Goal: Information Seeking & Learning: Learn about a topic

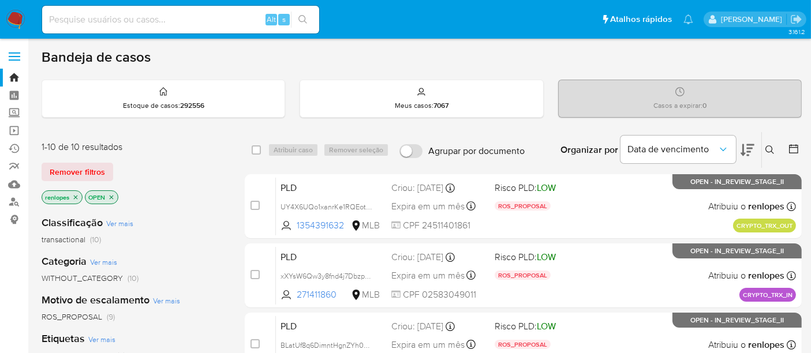
drag, startPoint x: 0, startPoint y: 0, endPoint x: 13, endPoint y: 18, distance: 22.7
click at [13, 18] on img at bounding box center [16, 20] width 20 height 20
click at [200, 24] on input at bounding box center [180, 19] width 277 height 15
paste input "aWJRPaenXxADj9IthA3f8FkI"
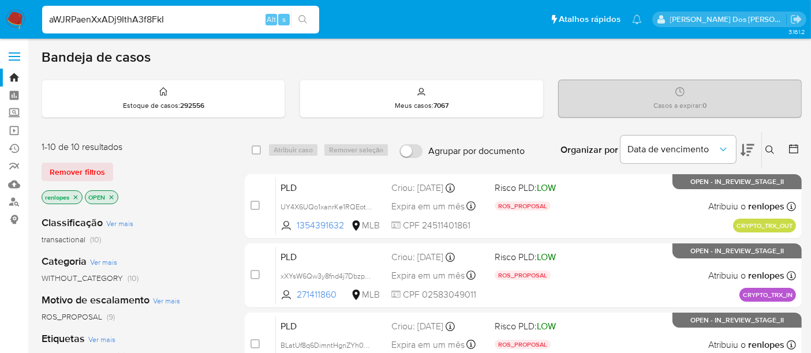
type input "aWJRPaenXxADj9IthA3f8FkI"
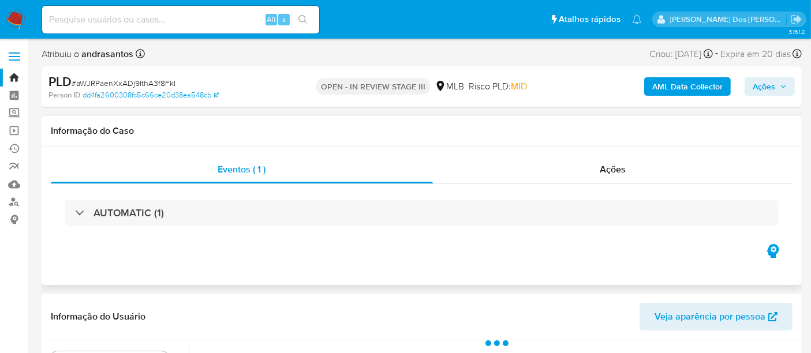
select select "10"
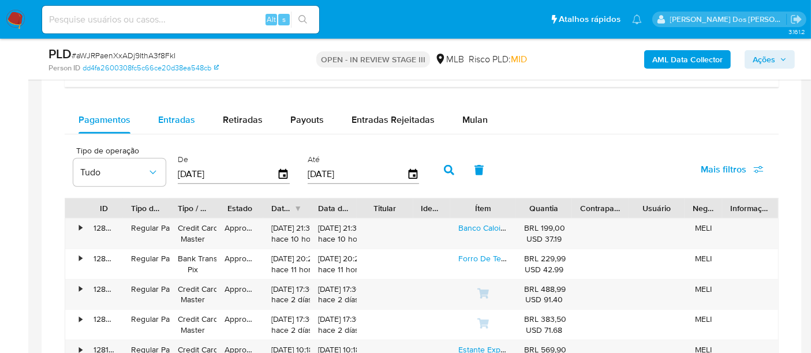
scroll to position [897, 0]
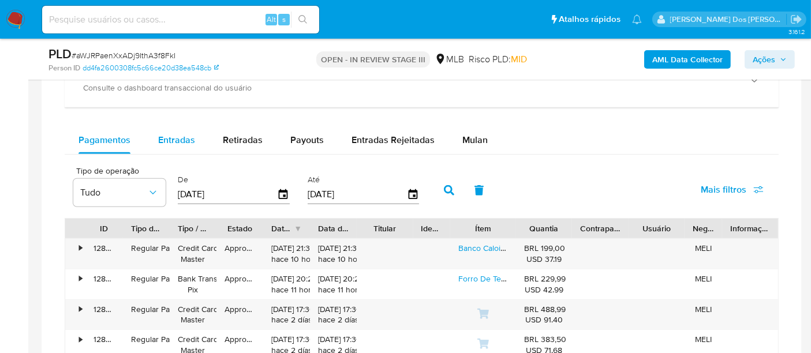
click at [185, 137] on span "Entradas" at bounding box center [176, 139] width 37 height 13
select select "10"
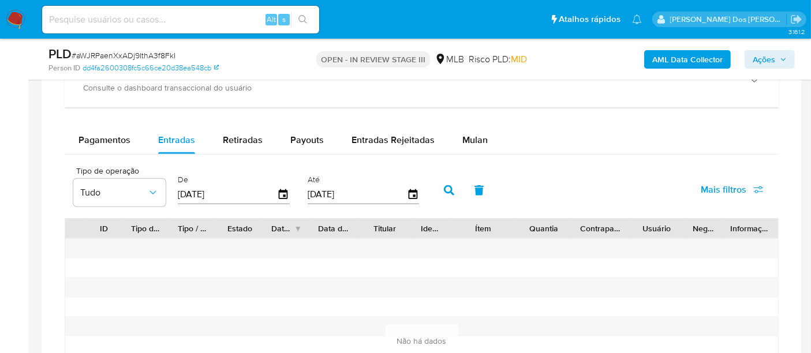
scroll to position [961, 0]
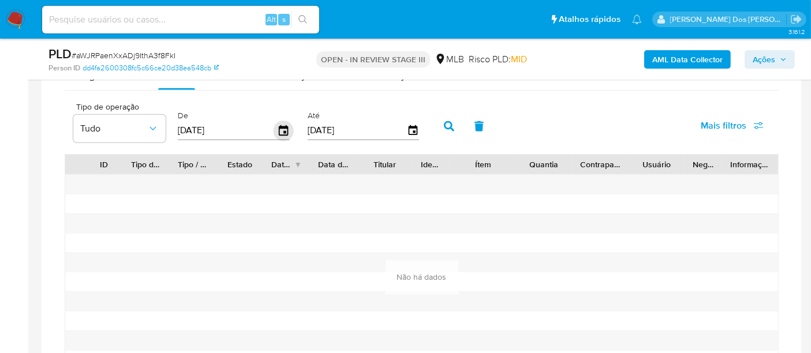
click at [280, 129] on icon "button" at bounding box center [283, 131] width 20 height 20
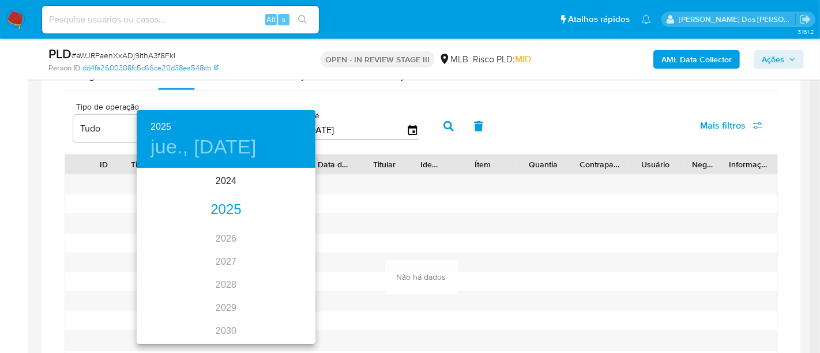
click at [223, 207] on div "2025" at bounding box center [226, 209] width 179 height 23
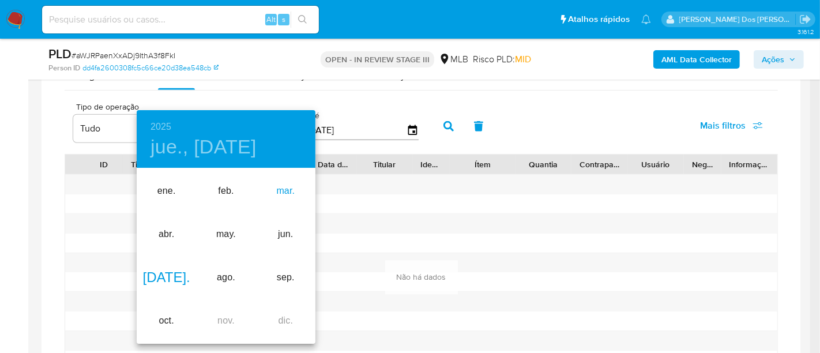
click at [287, 187] on div "mar." at bounding box center [285, 191] width 59 height 43
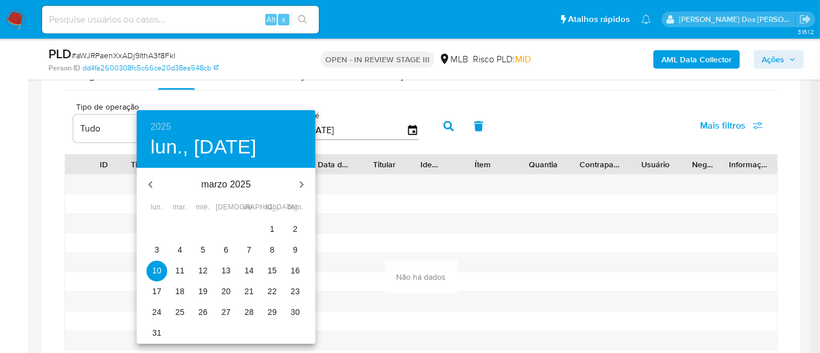
click at [273, 228] on p "1" at bounding box center [272, 229] width 5 height 12
type input "01/03/2025"
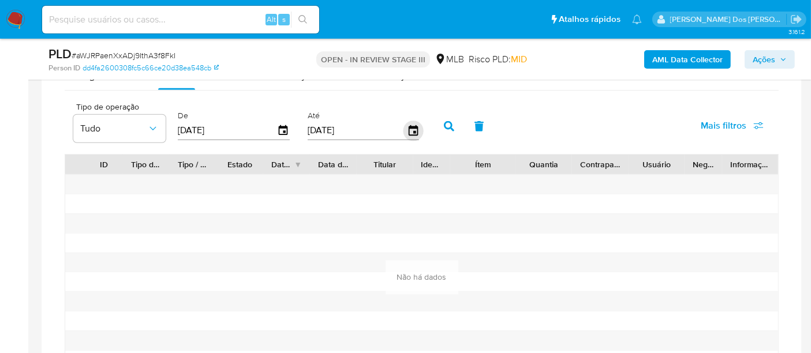
click at [406, 128] on icon "button" at bounding box center [413, 131] width 20 height 20
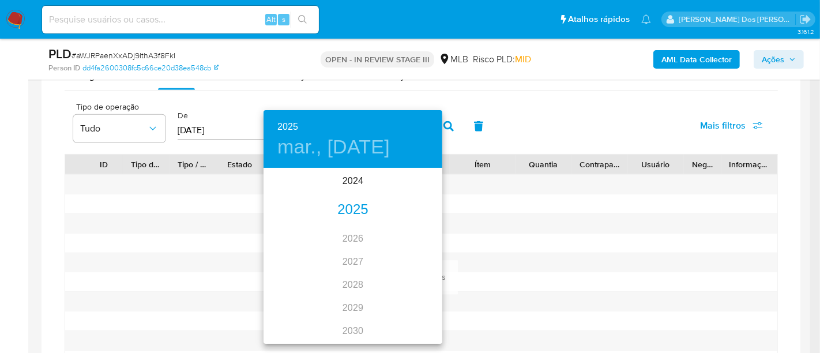
click at [349, 209] on div "2025" at bounding box center [353, 209] width 179 height 23
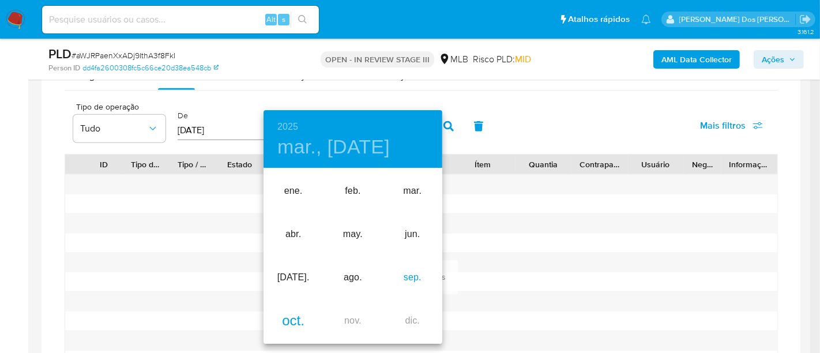
click at [406, 280] on div "sep." at bounding box center [412, 277] width 59 height 43
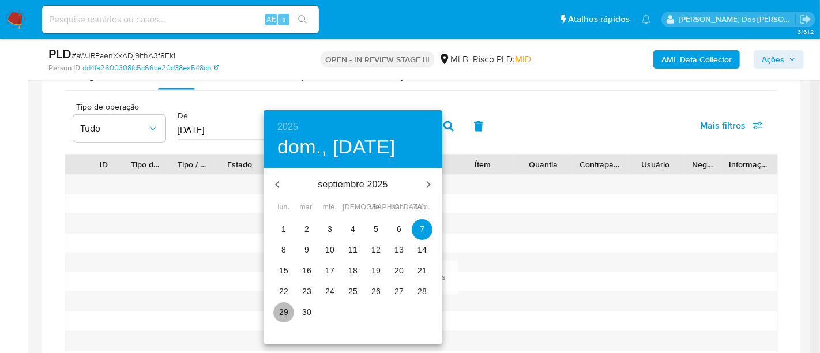
click at [277, 311] on span "29" at bounding box center [283, 312] width 21 height 12
type input "29/09/2025"
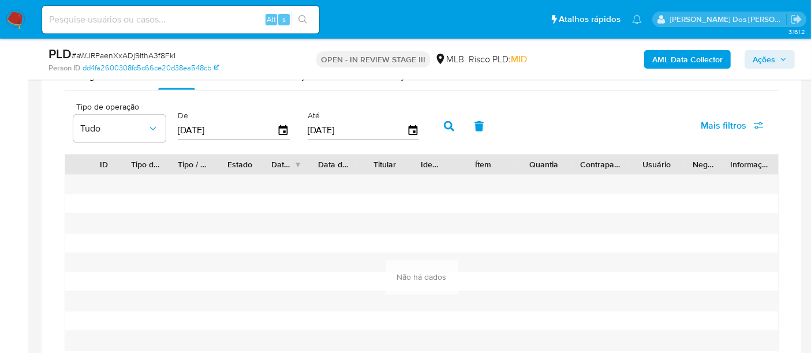
click at [445, 122] on icon "button" at bounding box center [449, 126] width 10 height 10
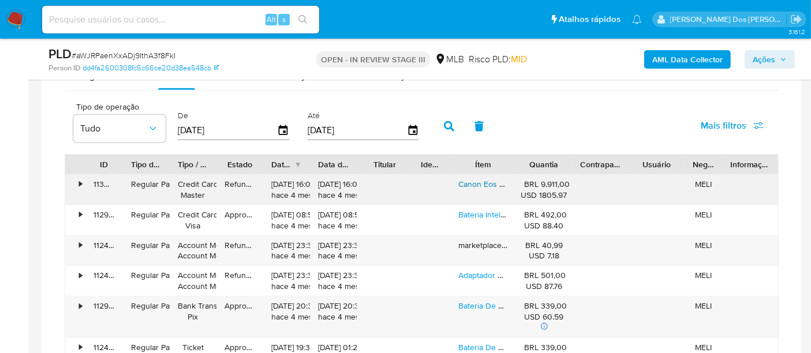
click at [474, 178] on link "Canon Eos Rp Rf 24-105mm F/4-7.1 Is Stm Mirrorless Cor Preto" at bounding box center [569, 184] width 222 height 12
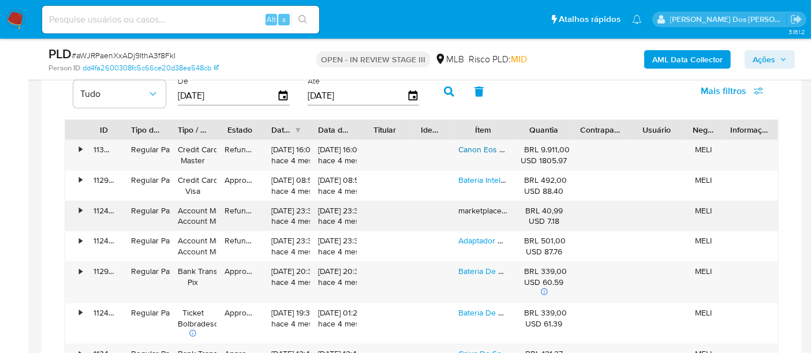
scroll to position [1025, 0]
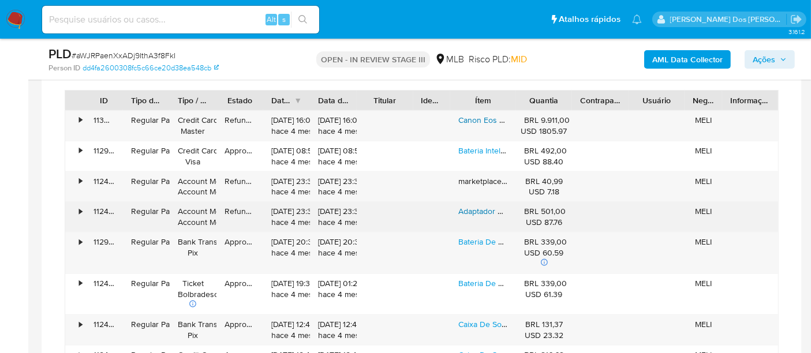
click at [470, 205] on link "Adaptador De Carregamento Rápido Insta360 X4 Black" at bounding box center [556, 211] width 197 height 12
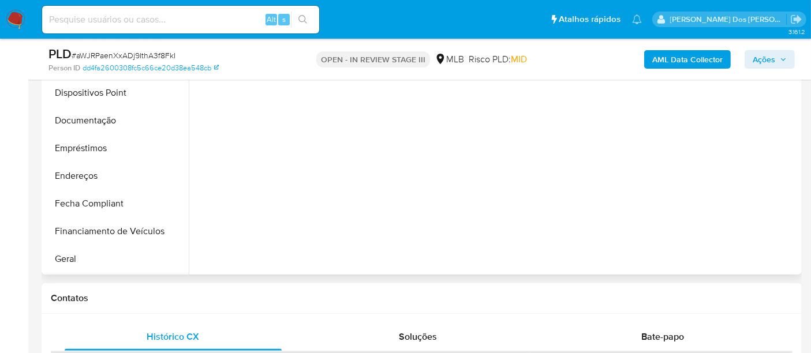
scroll to position [256, 0]
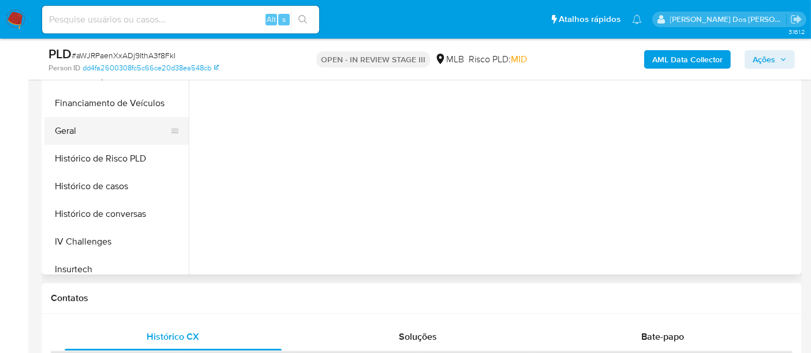
click at [67, 133] on button "Geral" at bounding box center [111, 131] width 135 height 28
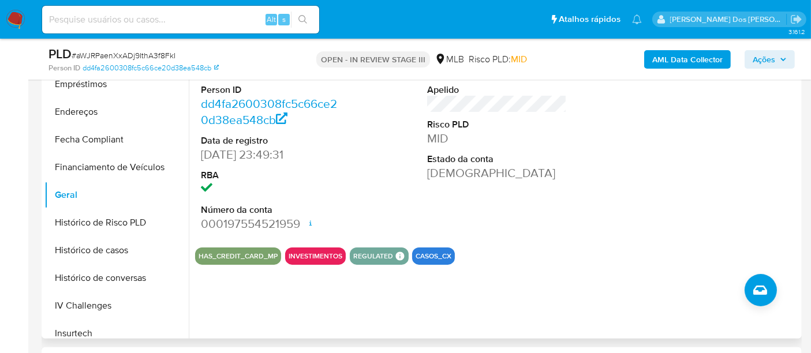
scroll to position [384, 0]
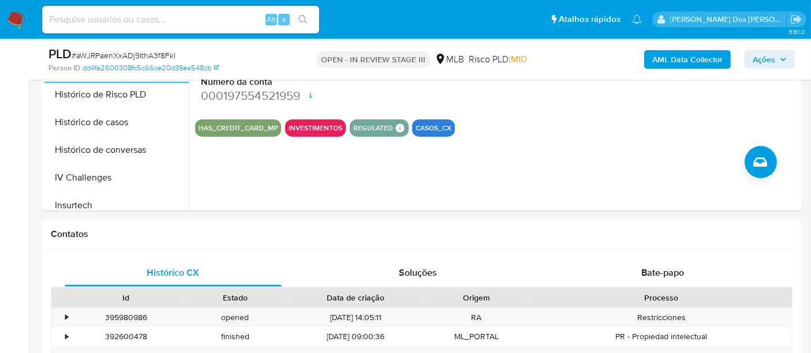
click at [166, 17] on input at bounding box center [180, 19] width 277 height 15
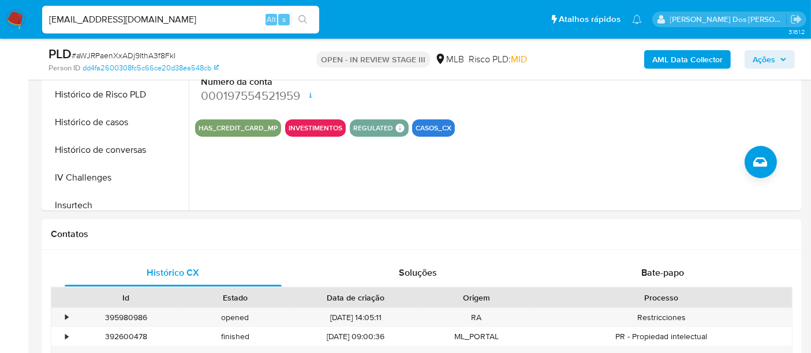
type input "simonelopes0610@gmail.com"
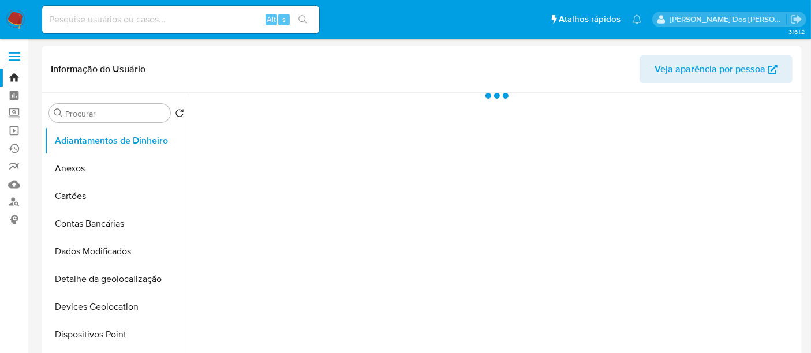
select select "10"
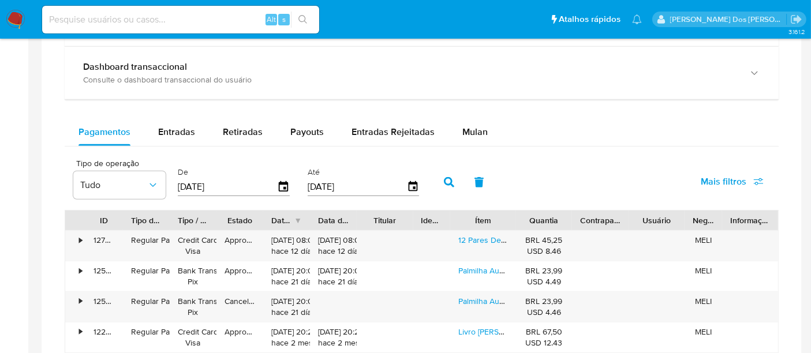
scroll to position [769, 0]
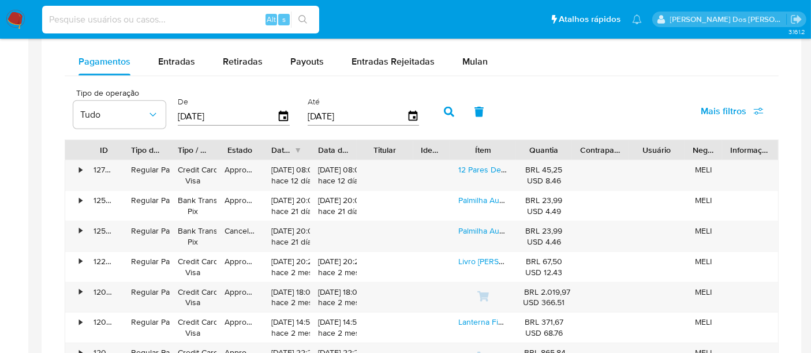
click at [140, 16] on input at bounding box center [180, 19] width 277 height 15
type input "renatolopesfilho1011@gmail.com"
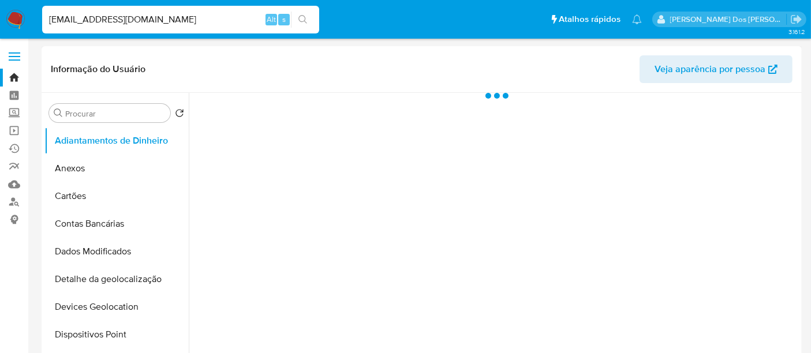
select select "10"
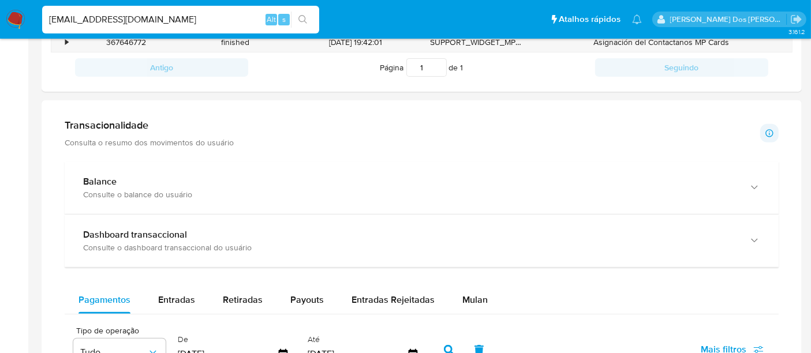
scroll to position [320, 0]
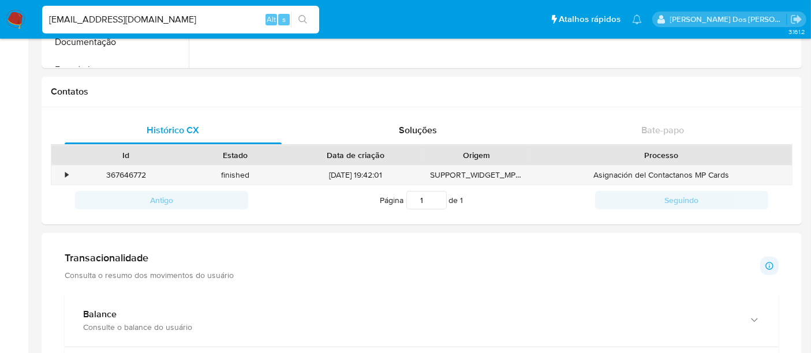
click at [197, 18] on input "renatolopesfilho1011@gmail.com" at bounding box center [180, 19] width 277 height 15
type input "msaluha@yahoo.com"
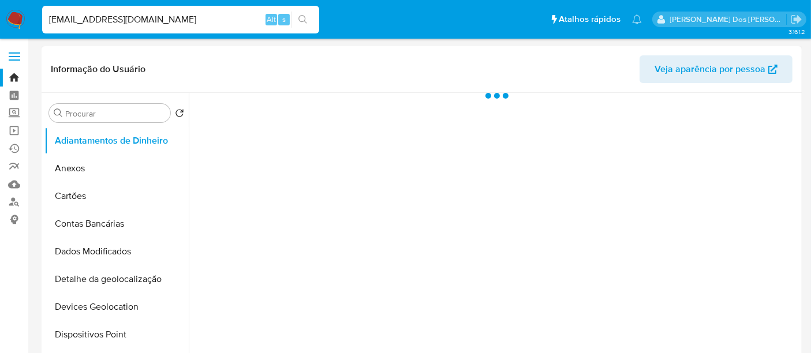
select select "10"
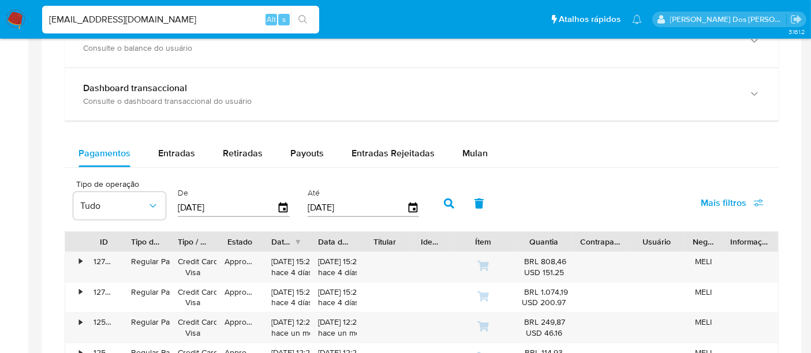
scroll to position [705, 0]
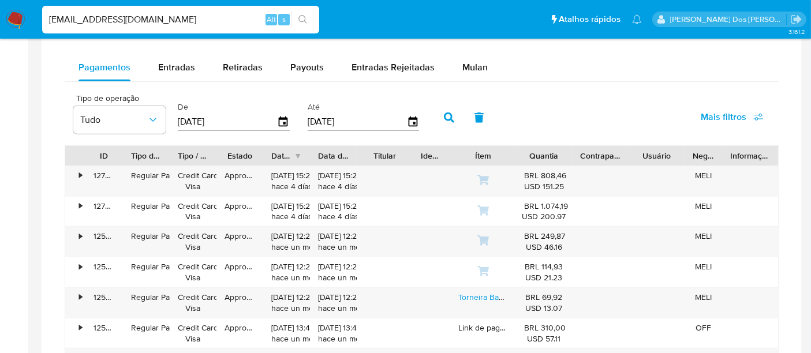
click at [171, 17] on input "msaluha@yahoo.com" at bounding box center [180, 19] width 277 height 15
paste input "Q4ZIKjr1RVjhhsGG0yW3jq0X"
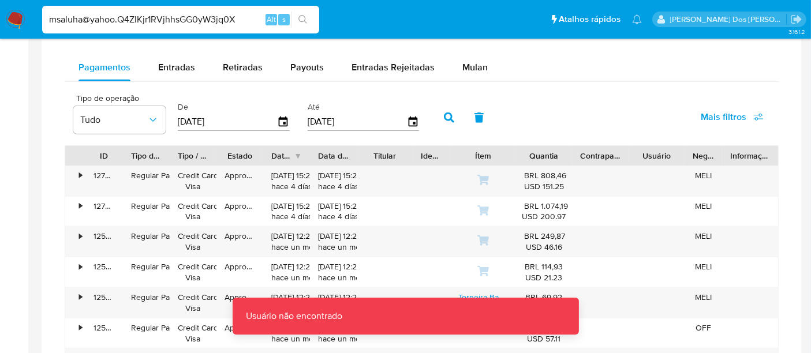
click at [148, 23] on input "msaluha@yahoo.Q4ZIKjr1RVjhhsGG0yW3jq0X" at bounding box center [180, 19] width 277 height 15
paste input
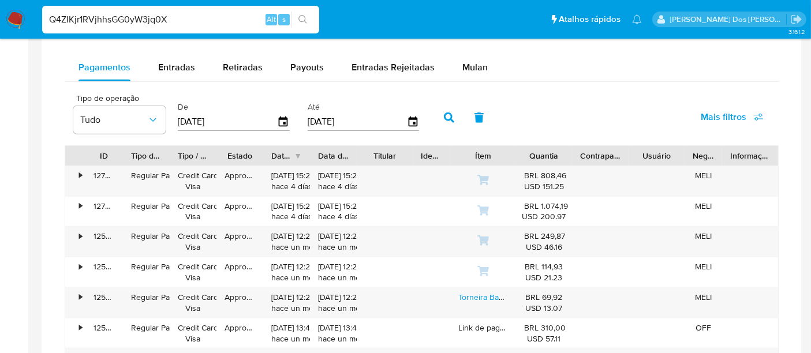
type input "Q4ZIKjr1RVjhhsGG0yW3jq0X"
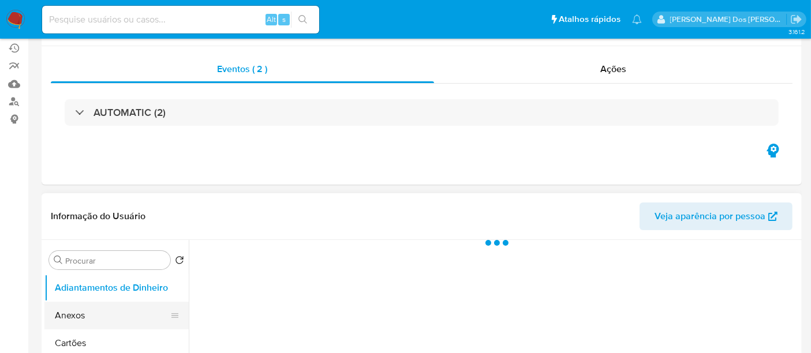
scroll to position [192, 0]
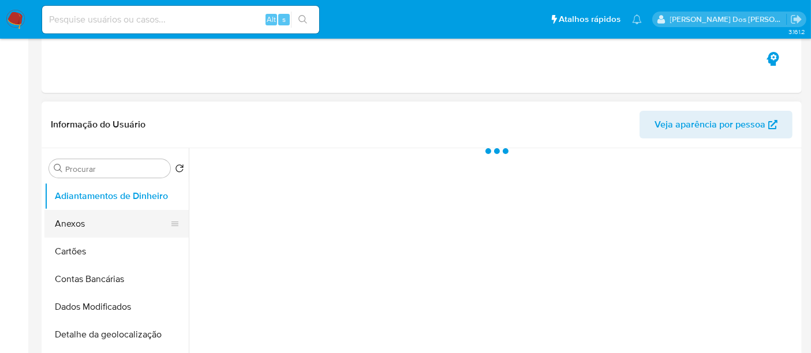
select select "10"
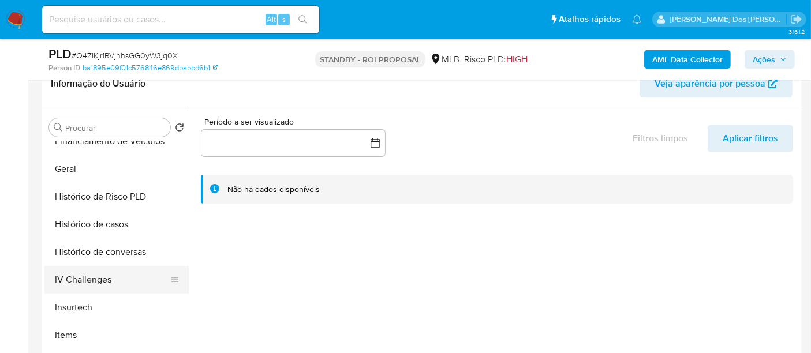
scroll to position [384, 0]
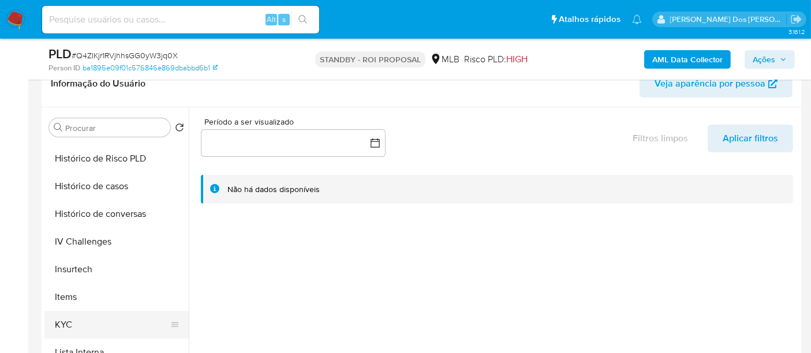
click at [66, 320] on button "KYC" at bounding box center [111, 325] width 135 height 28
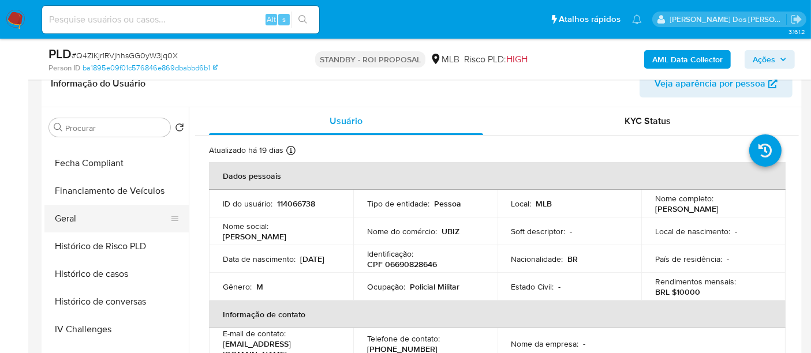
scroll to position [256, 0]
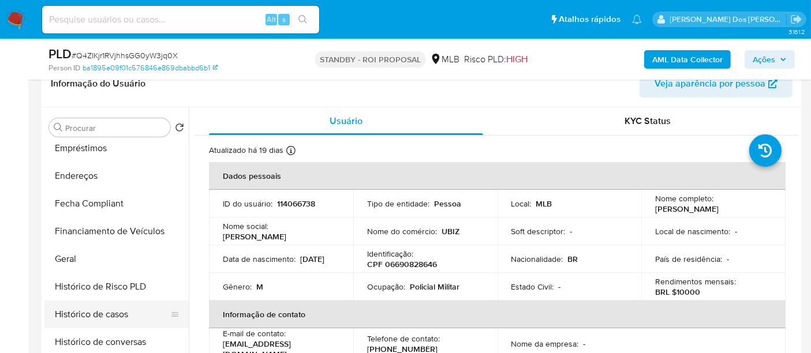
click at [97, 310] on button "Histórico de casos" at bounding box center [111, 315] width 135 height 28
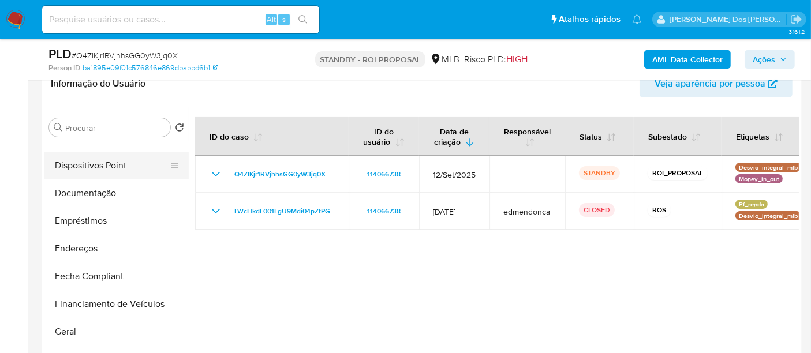
scroll to position [64, 0]
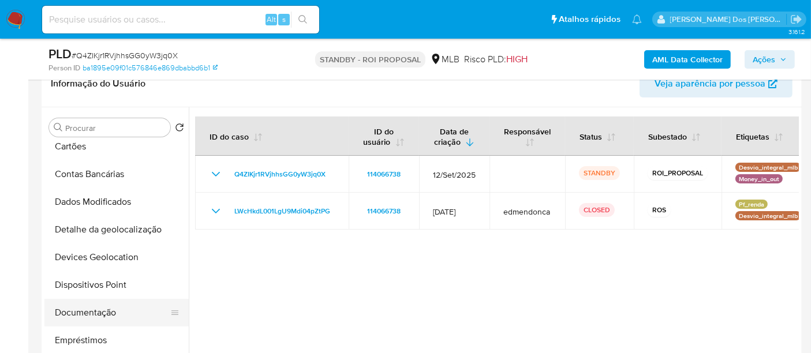
click at [102, 307] on button "Documentação" at bounding box center [111, 313] width 135 height 28
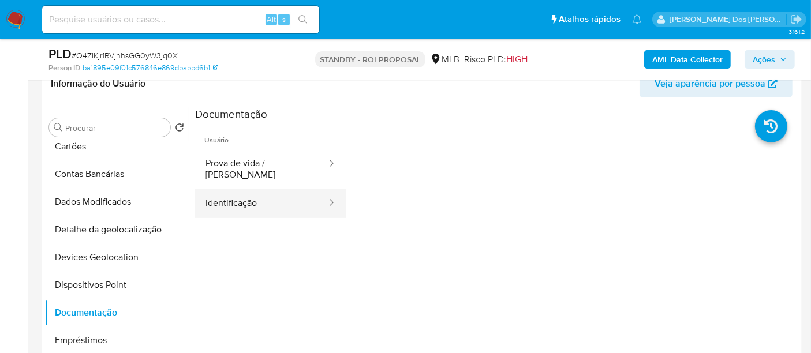
click at [223, 200] on button "Identificação" at bounding box center [261, 203] width 133 height 29
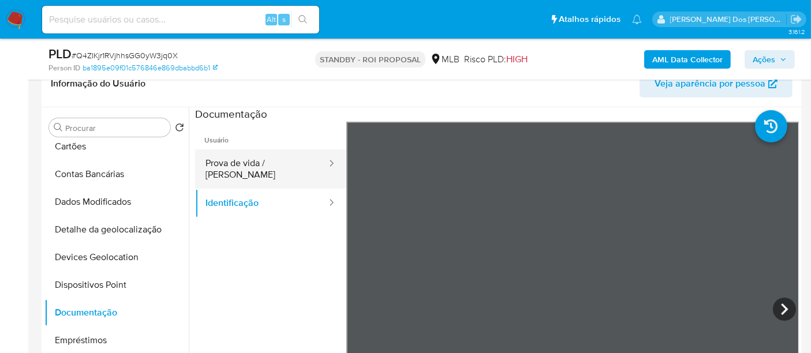
click at [265, 156] on button "Prova de vida / Selfie" at bounding box center [261, 168] width 133 height 39
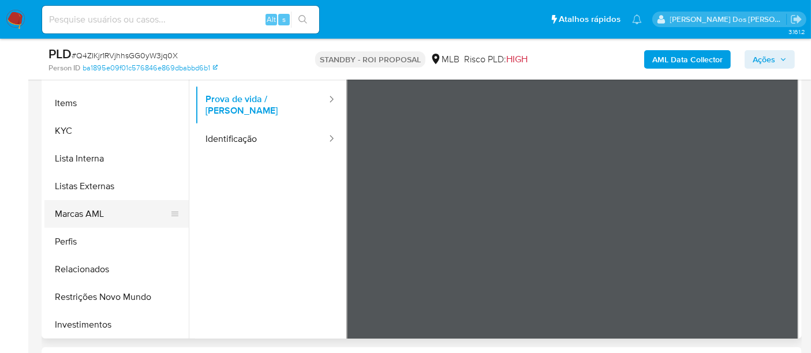
scroll to position [577, 0]
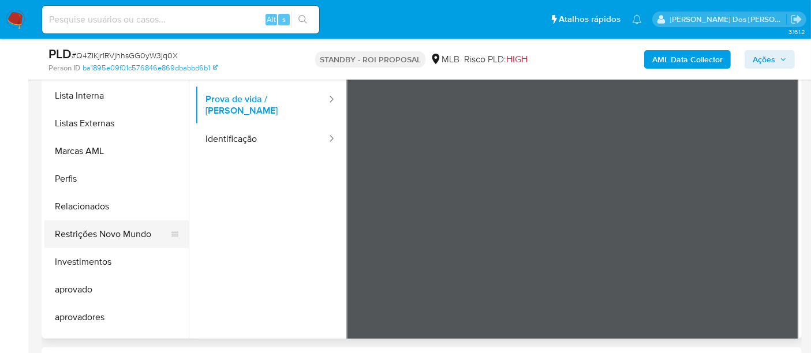
click at [115, 237] on button "Restrições Novo Mundo" at bounding box center [111, 234] width 135 height 28
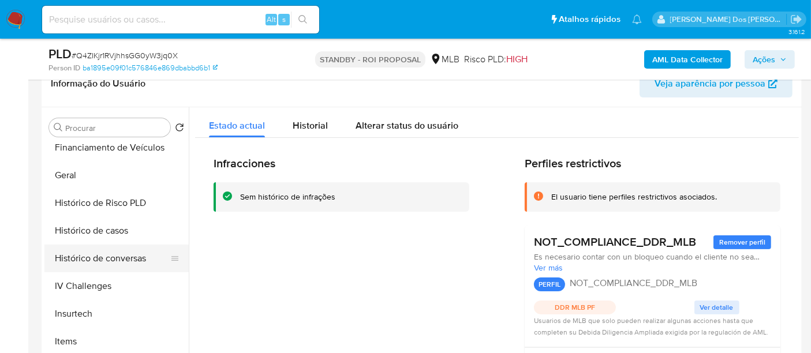
scroll to position [320, 0]
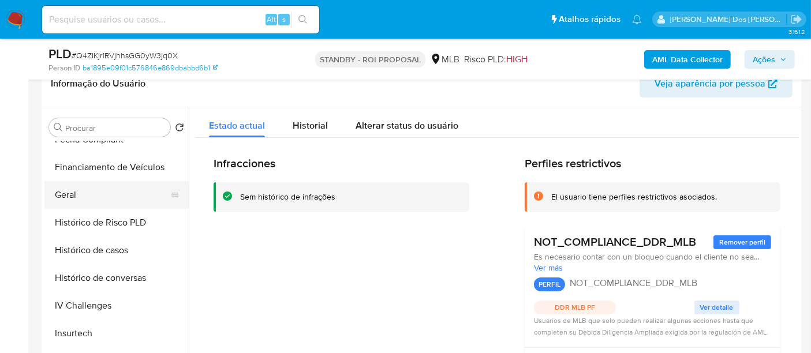
click at [69, 195] on button "Geral" at bounding box center [111, 195] width 135 height 28
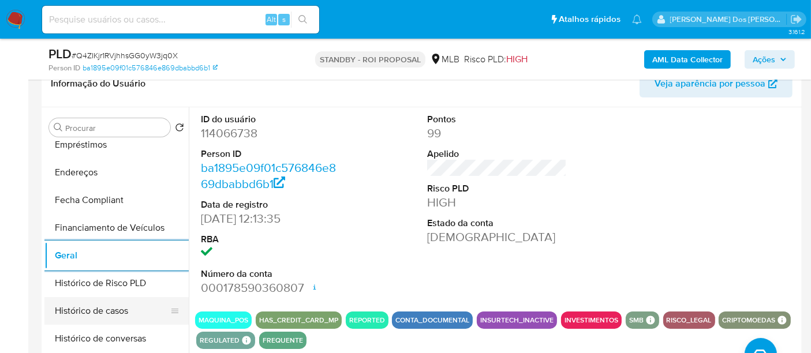
scroll to position [192, 0]
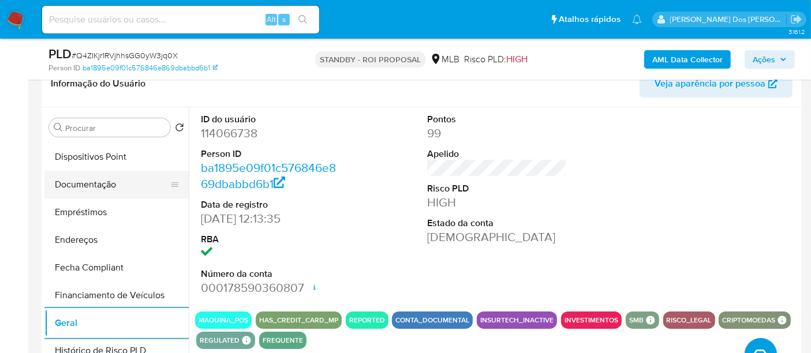
click at [107, 177] on button "Documentação" at bounding box center [111, 185] width 135 height 28
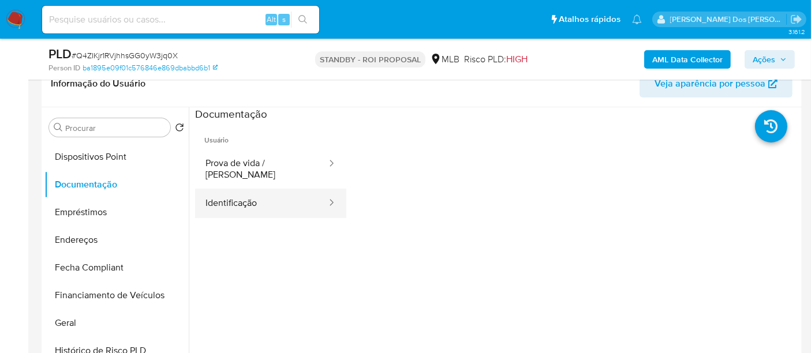
click at [217, 189] on button "Identificação" at bounding box center [261, 203] width 133 height 29
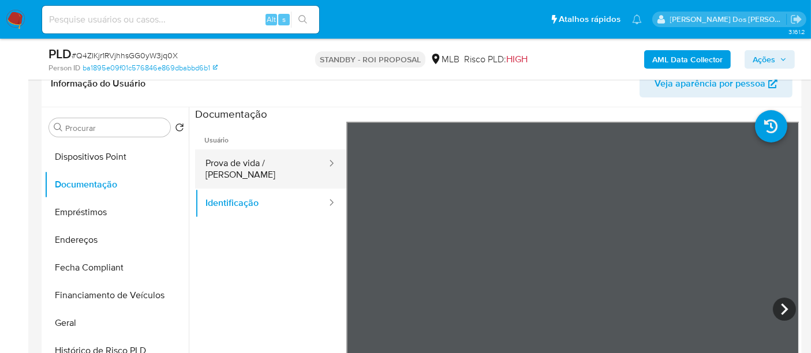
click at [258, 160] on button "Prova de vida / Selfie" at bounding box center [261, 168] width 133 height 39
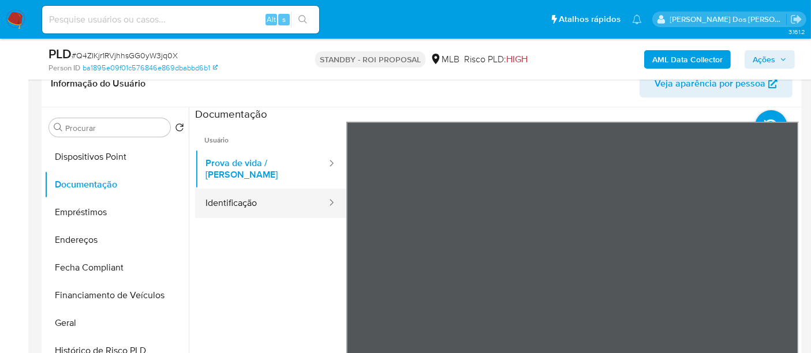
click at [237, 194] on button "Identificação" at bounding box center [261, 203] width 133 height 29
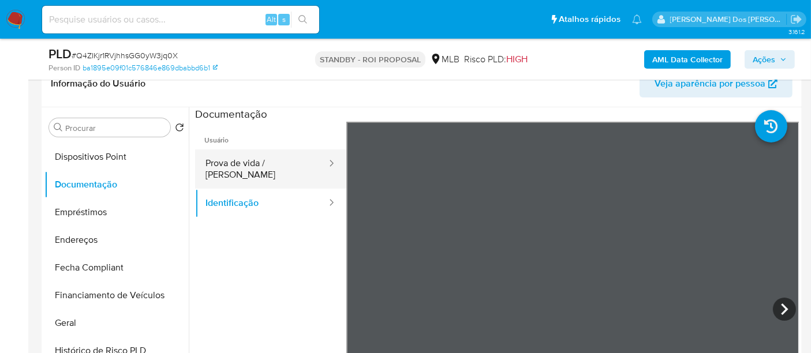
click at [286, 164] on button "Prova de vida / Selfie" at bounding box center [261, 168] width 133 height 39
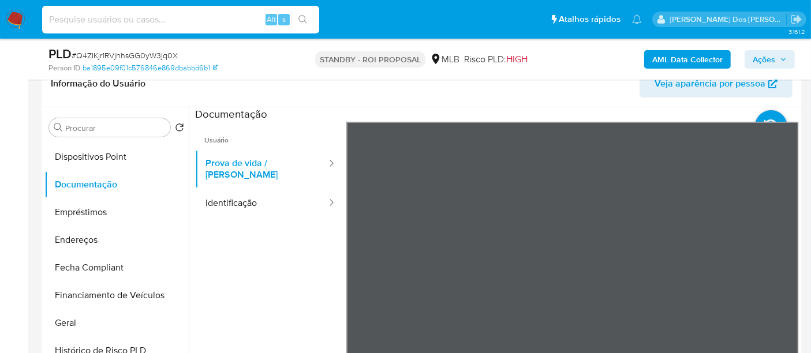
click at [97, 14] on input at bounding box center [180, 19] width 277 height 15
paste input "aWJRPaenXxADj9IthA3f8FkI"
type input "aWJRPaenXxADj9IthA3f8FkI"
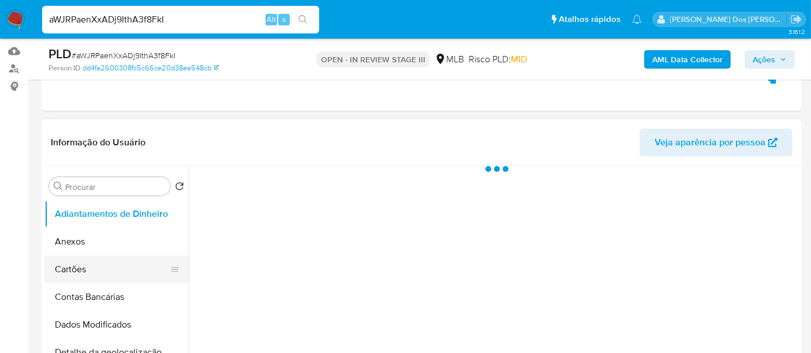
scroll to position [192, 0]
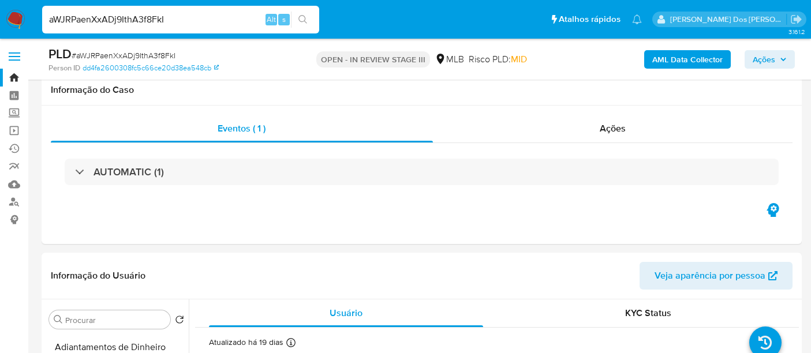
select select "10"
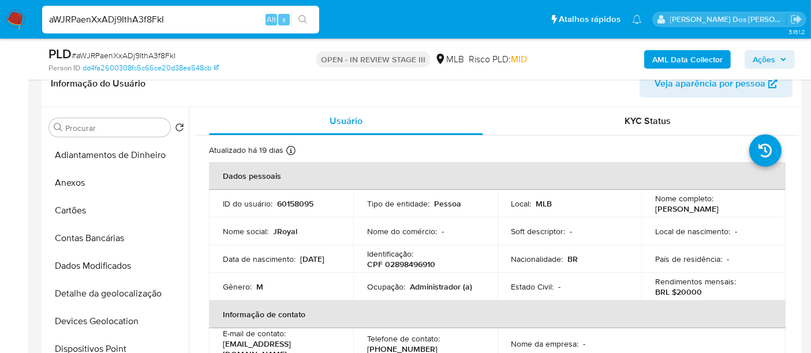
scroll to position [512, 0]
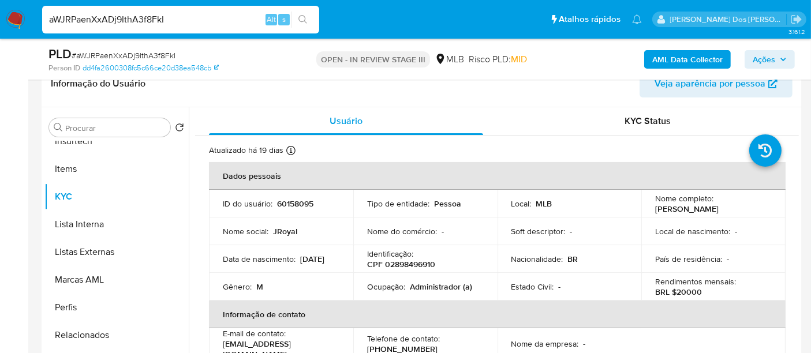
click at [143, 17] on input "aWJRPaenXxADj9IthA3f8FkI" at bounding box center [180, 19] width 277 height 15
paste input "vPzYrdpN0YBoeWc2Sg2EsZj6"
type input "vPzYrdpN0YBoeWc2Sg2EsZj6"
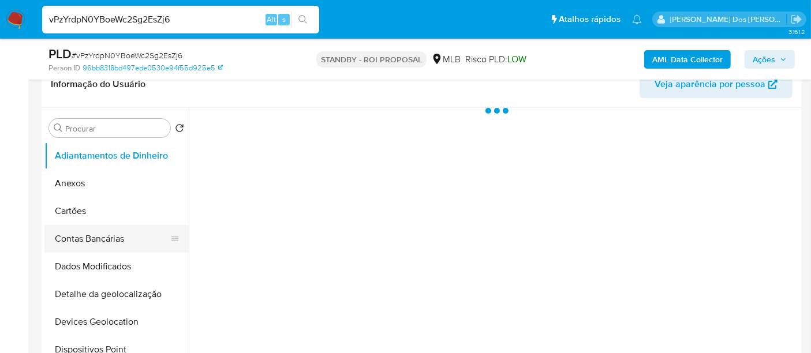
scroll to position [256, 0]
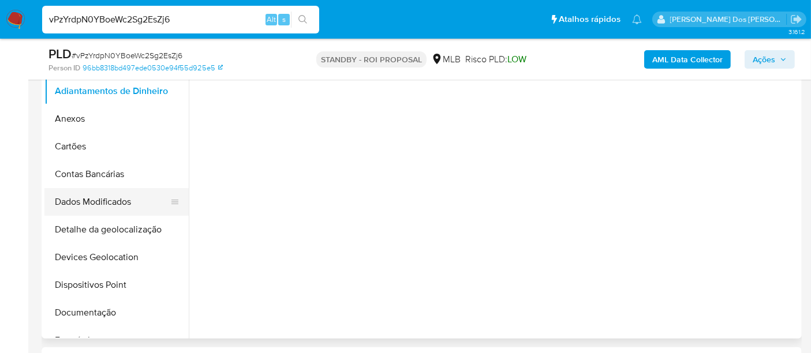
select select "10"
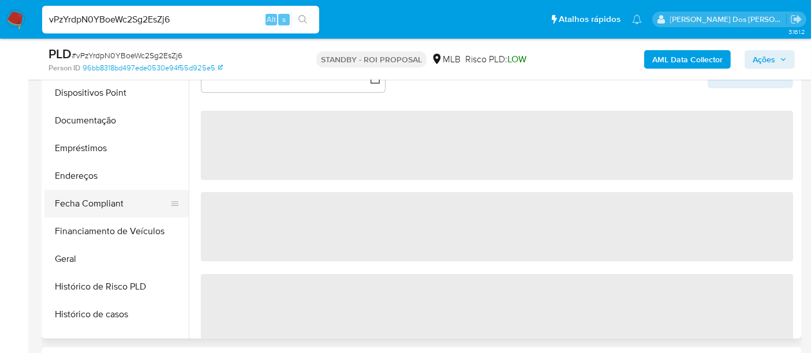
scroll to position [384, 0]
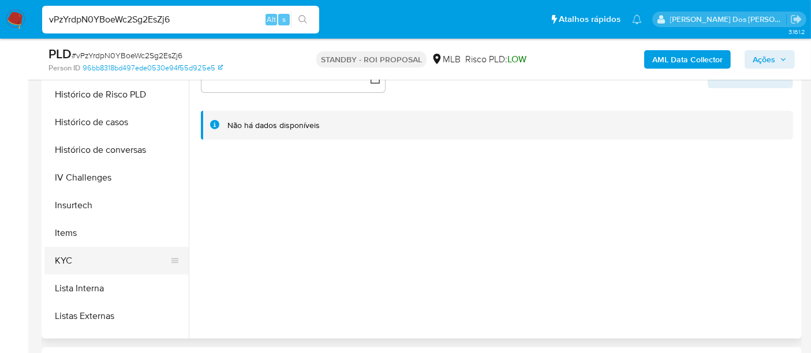
click at [66, 260] on button "KYC" at bounding box center [111, 261] width 135 height 28
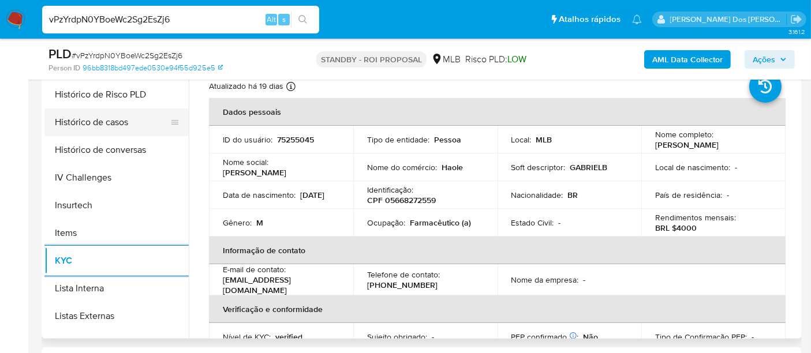
click at [100, 125] on button "Histórico de casos" at bounding box center [111, 122] width 135 height 28
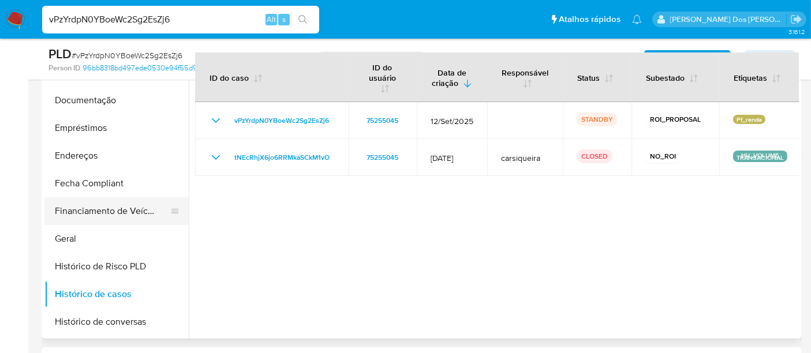
scroll to position [192, 0]
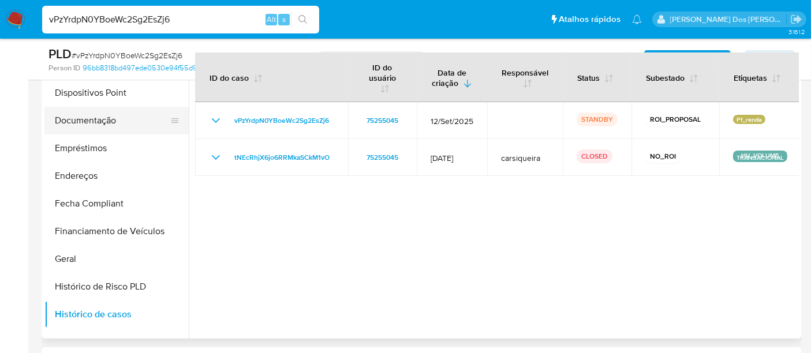
click at [89, 124] on button "Documentação" at bounding box center [111, 121] width 135 height 28
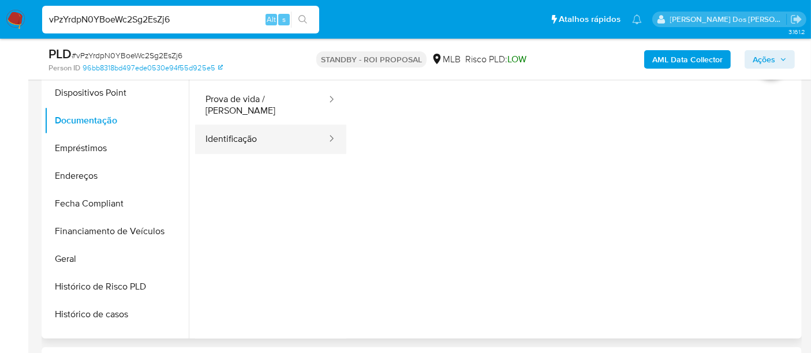
click at [232, 133] on button "Identificação" at bounding box center [261, 139] width 133 height 29
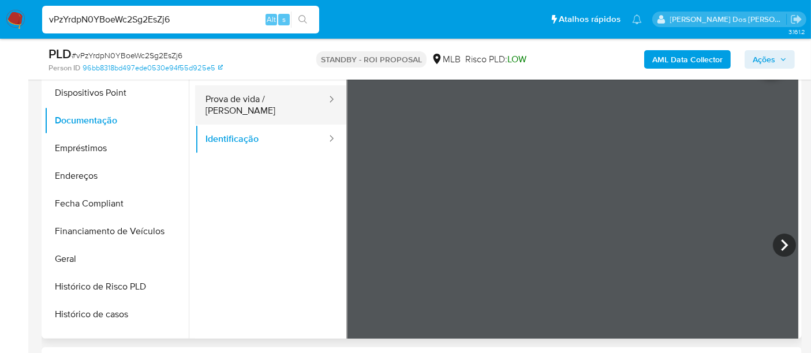
click at [276, 99] on button "Prova de vida / Selfie" at bounding box center [261, 104] width 133 height 39
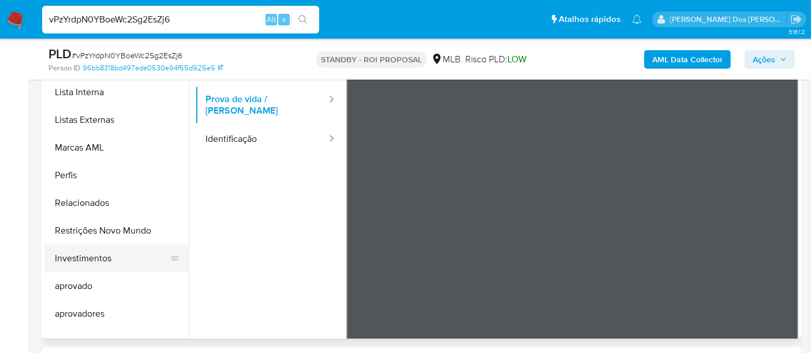
scroll to position [598, 0]
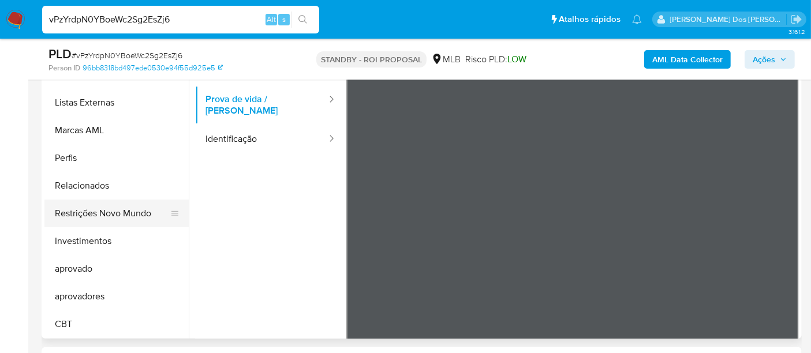
click at [118, 212] on button "Restrições Novo Mundo" at bounding box center [111, 214] width 135 height 28
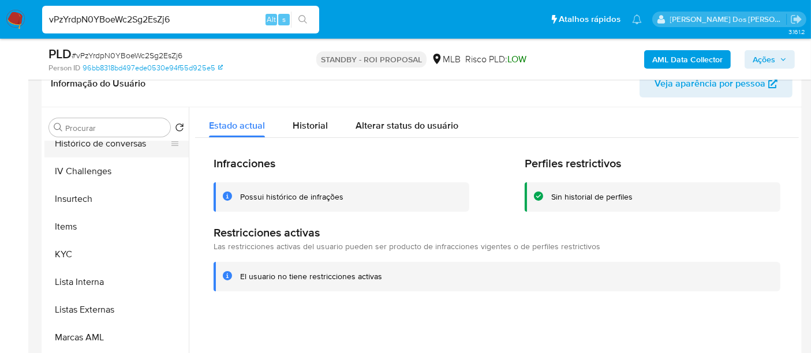
scroll to position [341, 0]
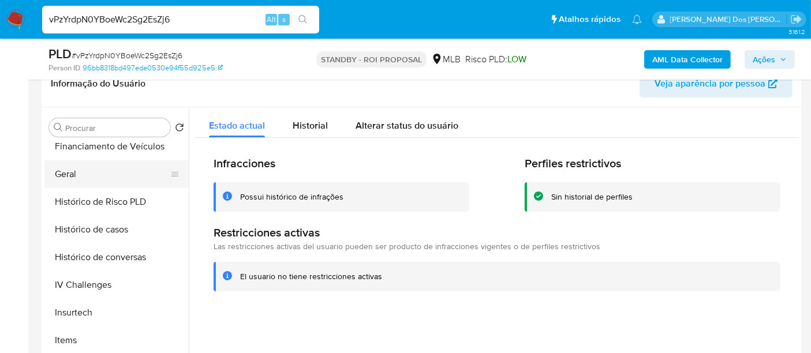
click at [70, 177] on button "Geral" at bounding box center [111, 174] width 135 height 28
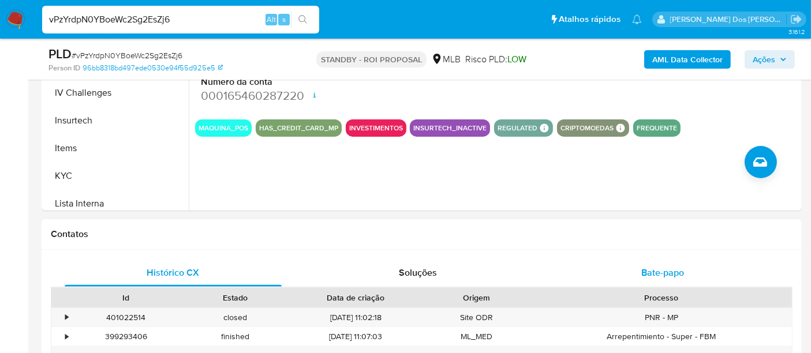
click at [654, 261] on div "Bate-papo" at bounding box center [662, 273] width 217 height 28
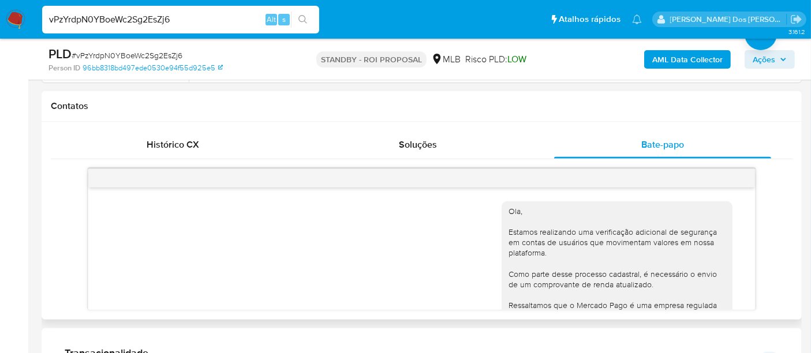
scroll to position [294, 0]
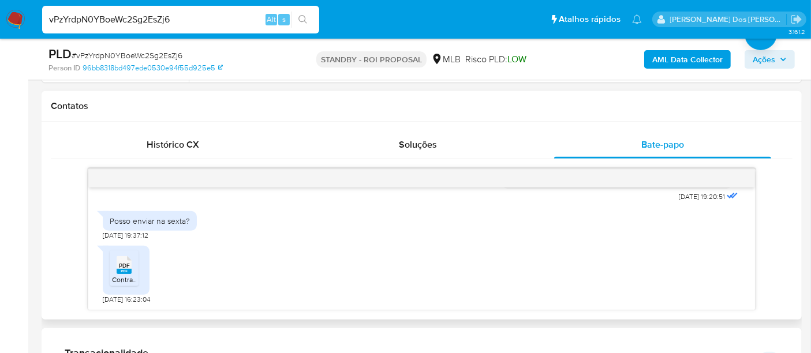
click at [127, 275] on span "Contracheque .pdf" at bounding box center [141, 280] width 58 height 10
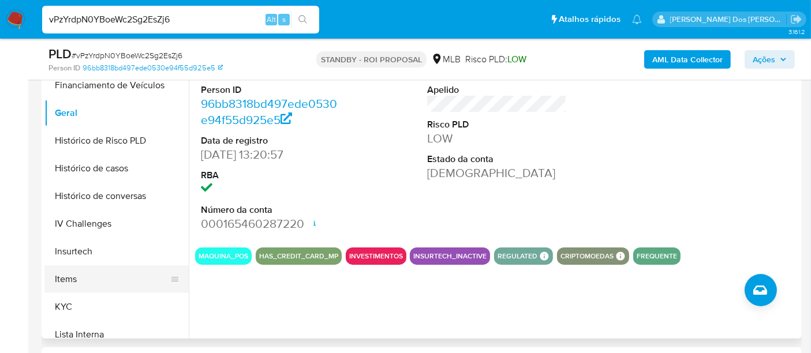
scroll to position [277, 0]
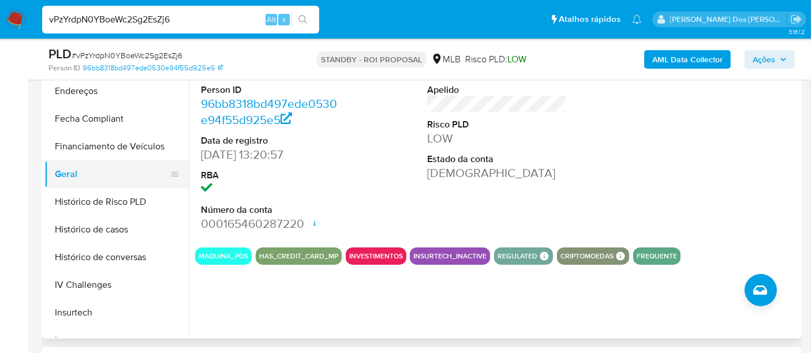
click at [74, 177] on button "Geral" at bounding box center [111, 174] width 135 height 28
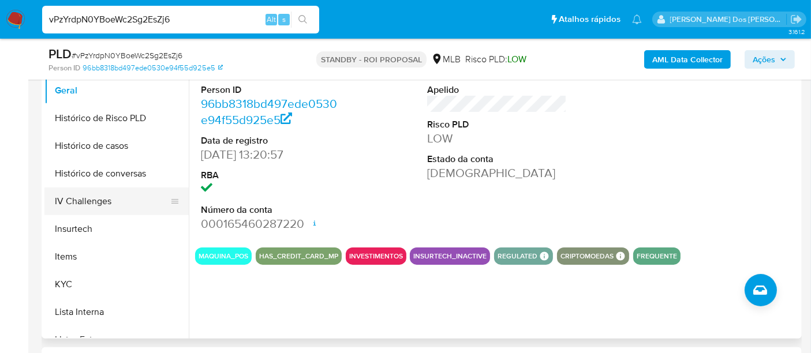
scroll to position [341, 0]
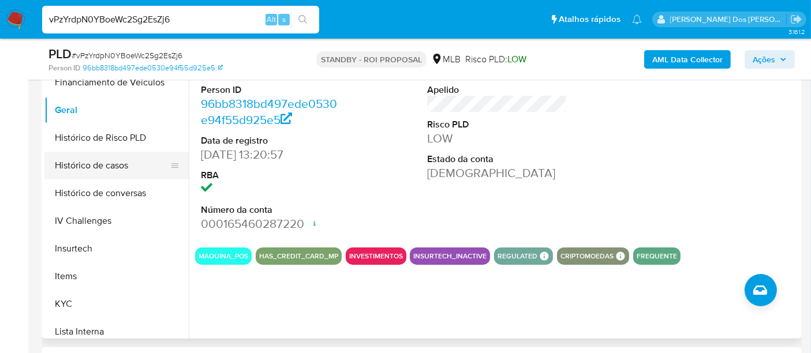
click at [102, 170] on button "Histórico de casos" at bounding box center [111, 166] width 135 height 28
